Goal: Information Seeking & Learning: Learn about a topic

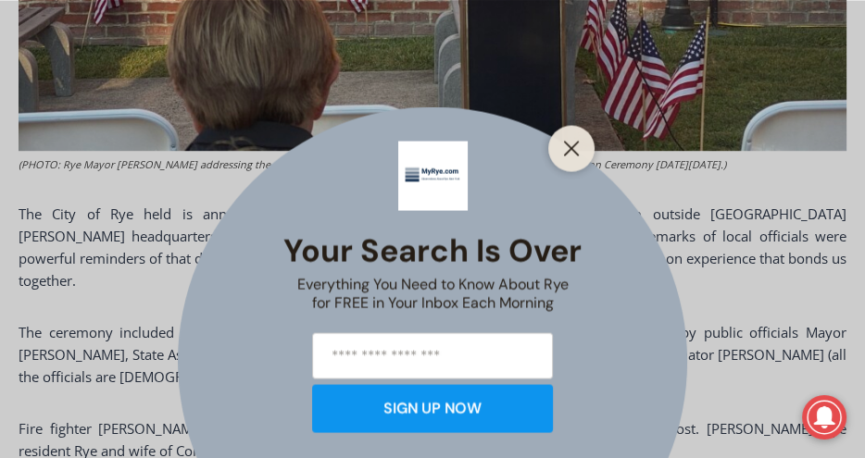
scroll to position [1169, 0]
click at [575, 143] on line "Close" at bounding box center [571, 148] width 13 height 13
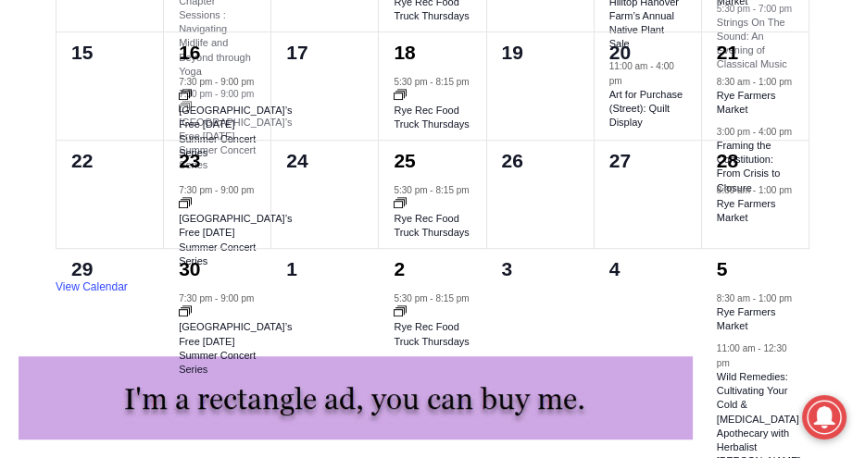
scroll to position [7469, 0]
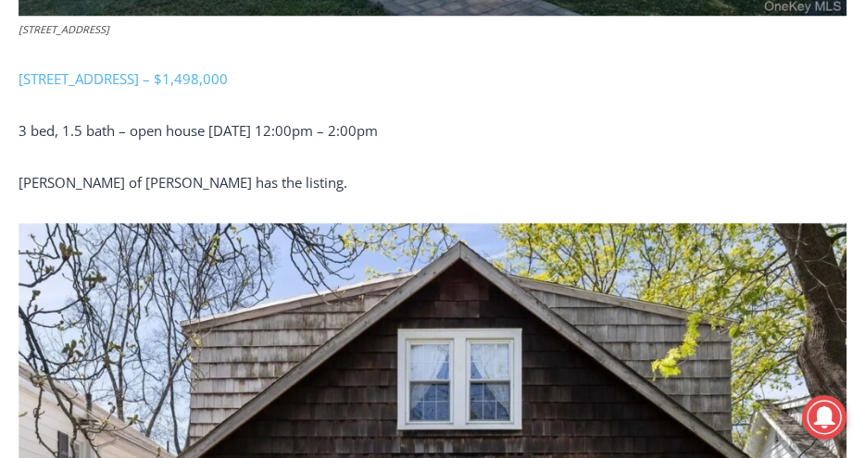
scroll to position [1613, 0]
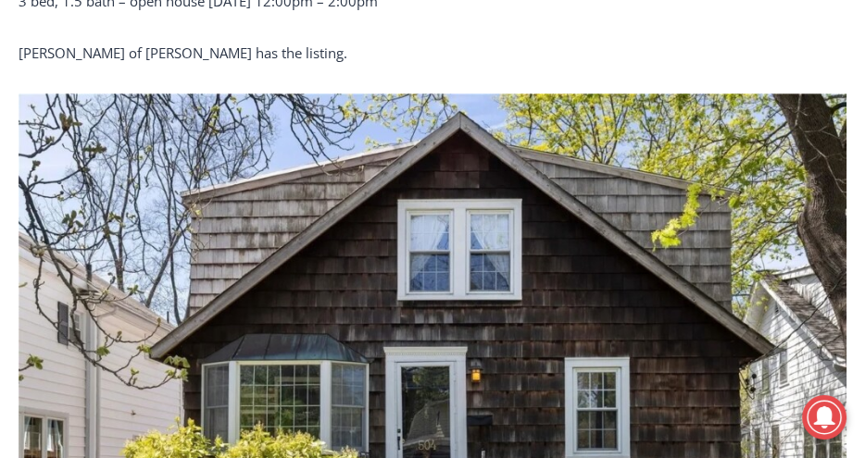
click at [643, 251] on img at bounding box center [433, 369] width 828 height 551
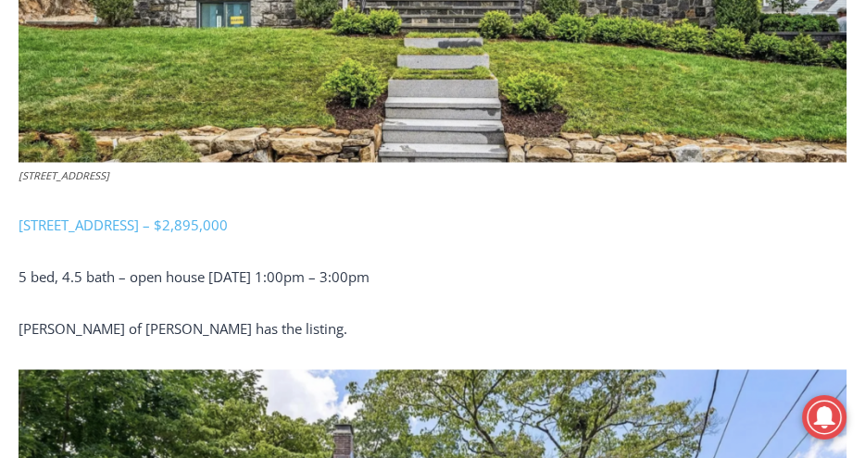
scroll to position [2854, 0]
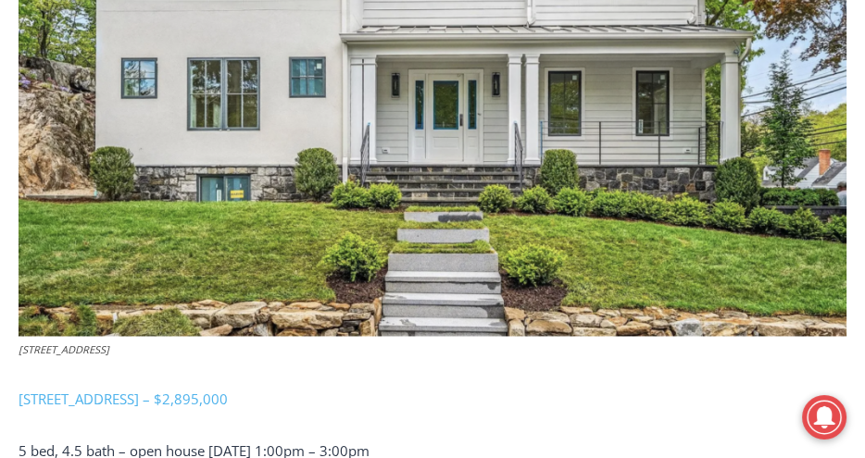
scroll to position [2683, 0]
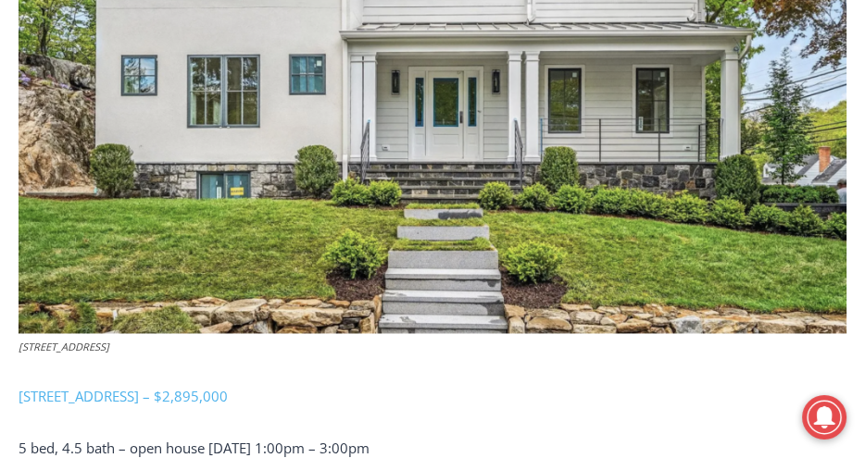
click at [644, 261] on img at bounding box center [433, 57] width 828 height 551
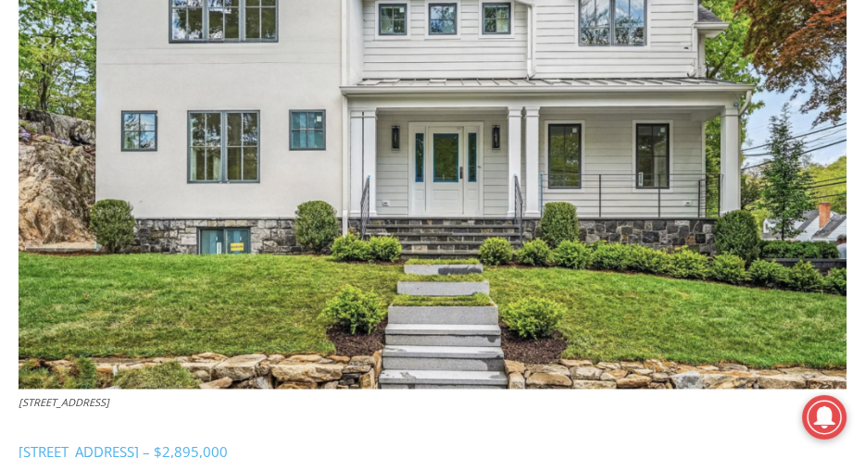
scroll to position [2610, 0]
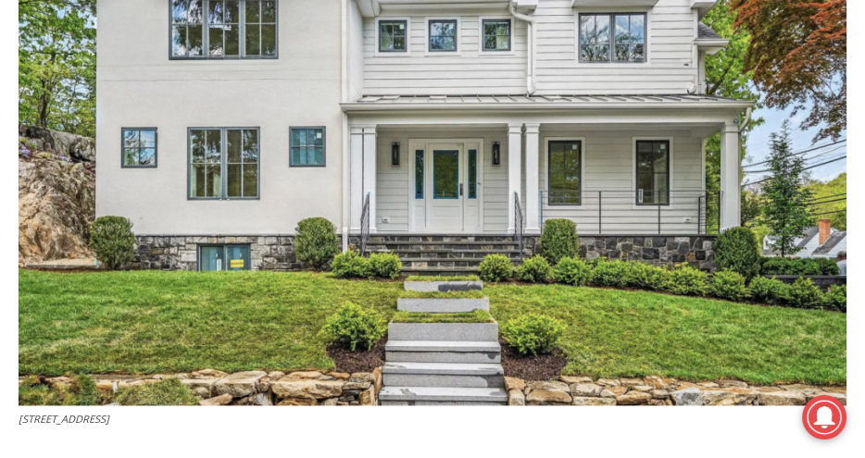
click at [644, 261] on img at bounding box center [433, 130] width 828 height 551
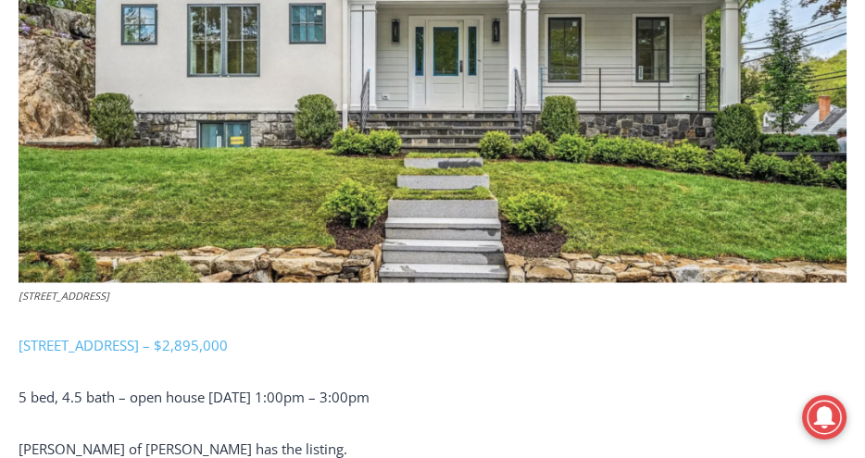
scroll to position [2735, 0]
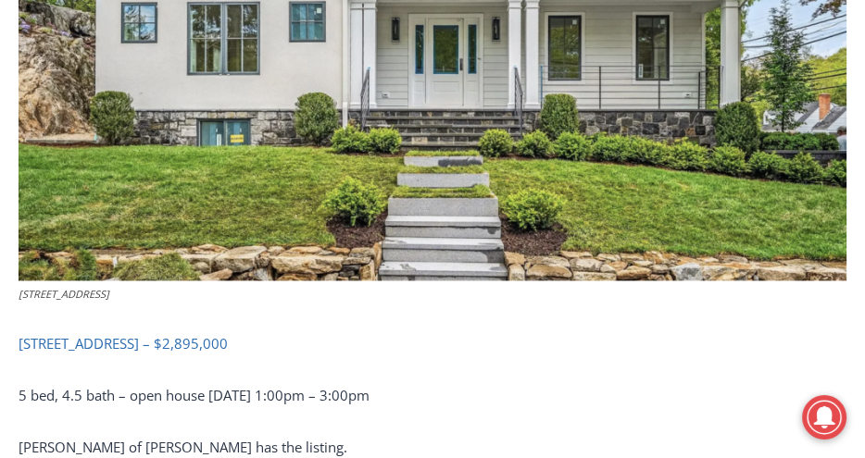
click at [87, 340] on link "[STREET_ADDRESS] – $2,895,000" at bounding box center [123, 343] width 209 height 19
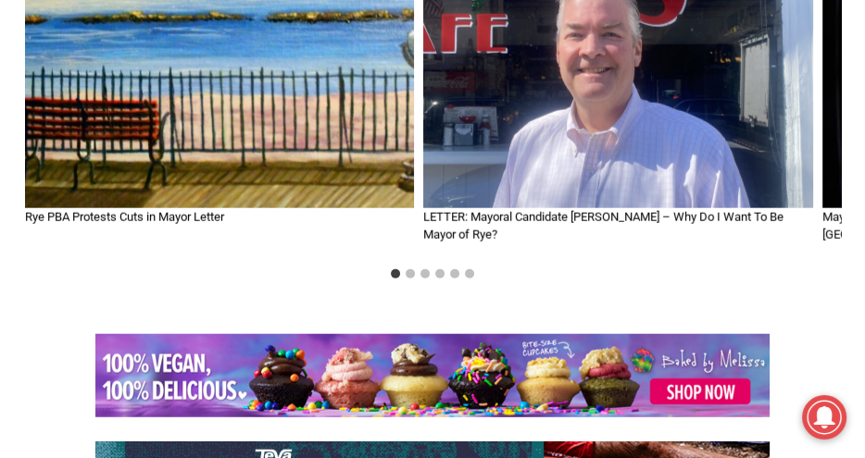
scroll to position [4478, 0]
